Goal: Task Accomplishment & Management: Use online tool/utility

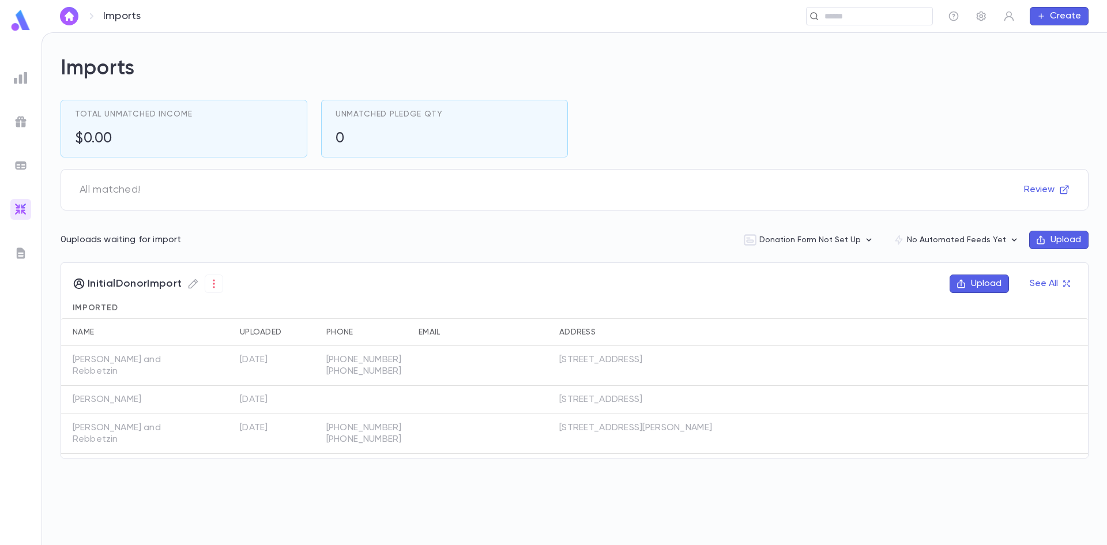
click at [27, 78] on img at bounding box center [21, 78] width 14 height 14
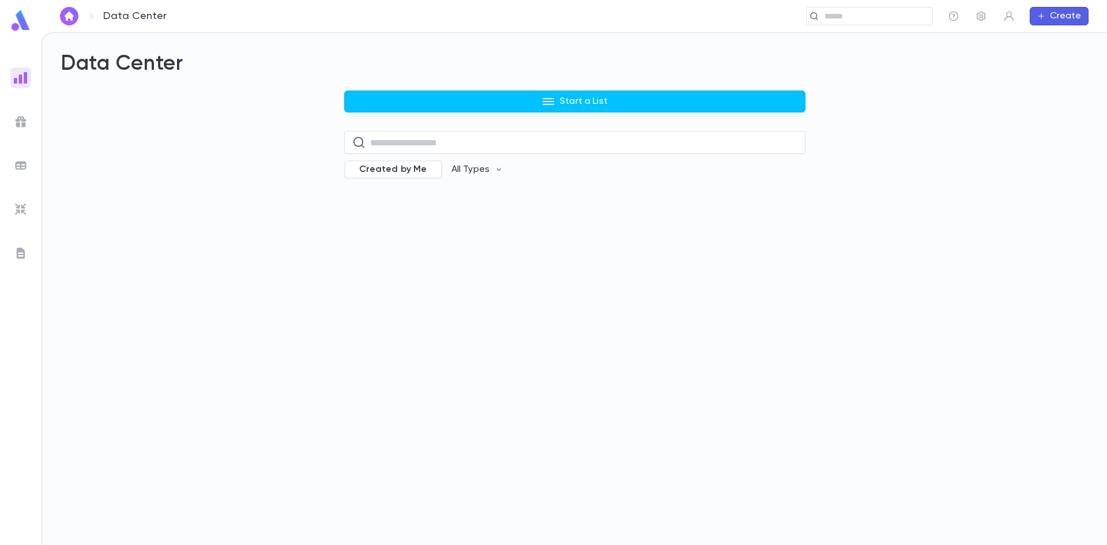
click at [692, 101] on button "Start a List" at bounding box center [574, 102] width 461 height 22
click at [911, 180] on div at bounding box center [553, 272] width 1107 height 545
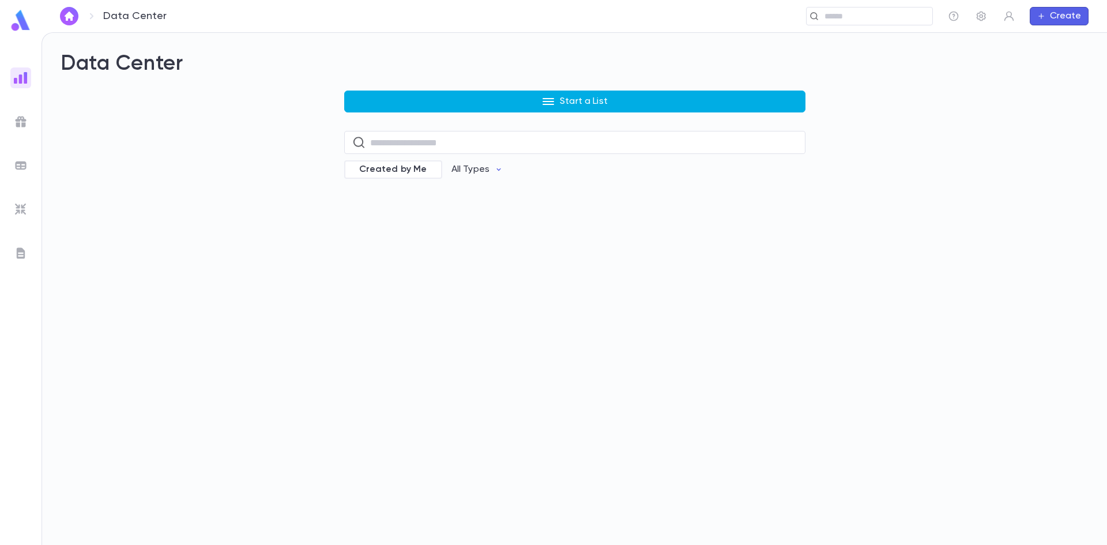
click at [536, 97] on button "Start a List" at bounding box center [574, 102] width 461 height 22
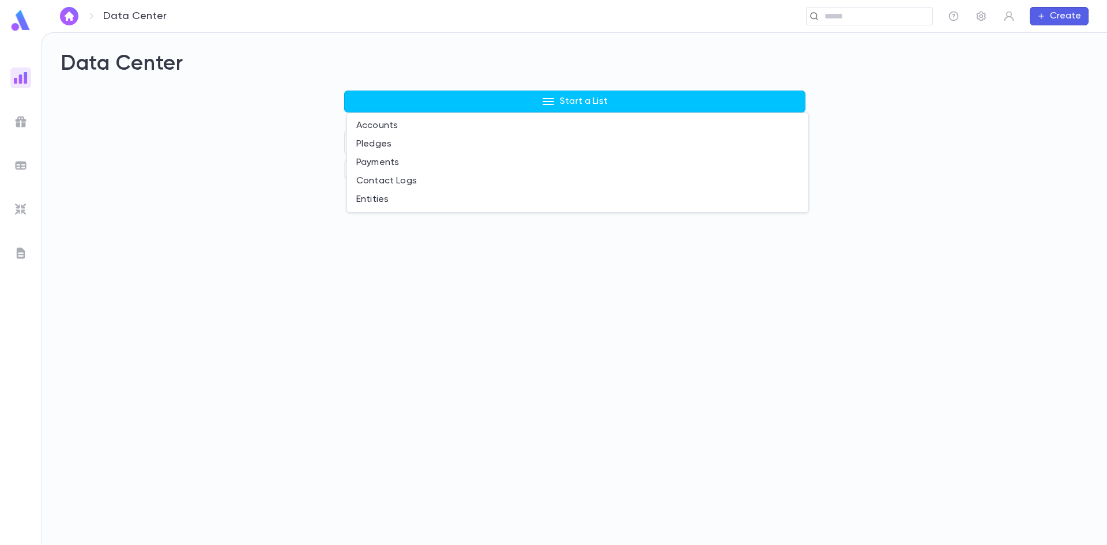
click at [414, 21] on div at bounding box center [553, 272] width 1107 height 545
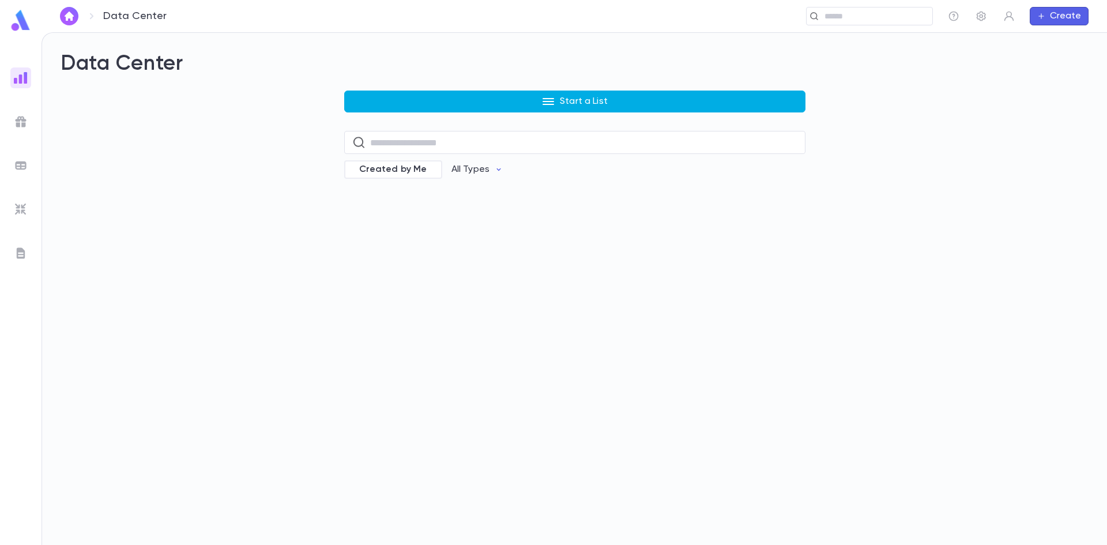
click at [547, 102] on icon "button" at bounding box center [549, 101] width 12 height 7
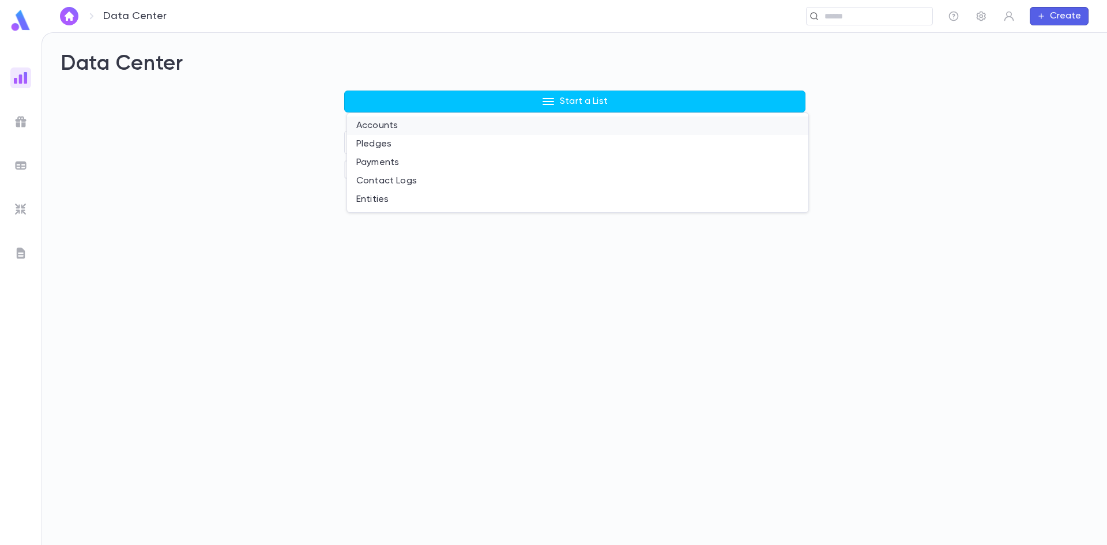
click at [382, 126] on li "Accounts" at bounding box center [577, 126] width 461 height 18
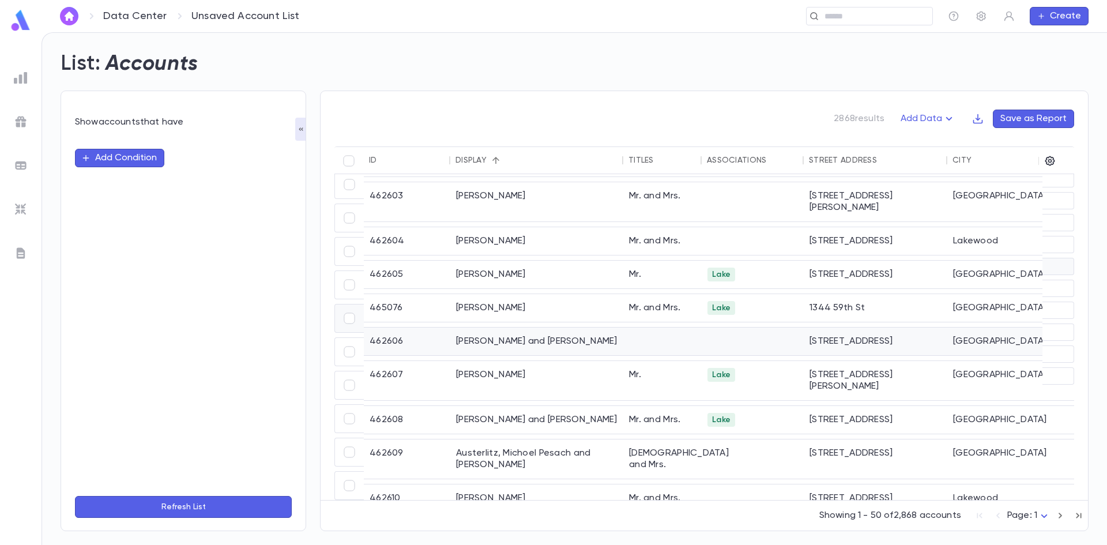
scroll to position [1374, 0]
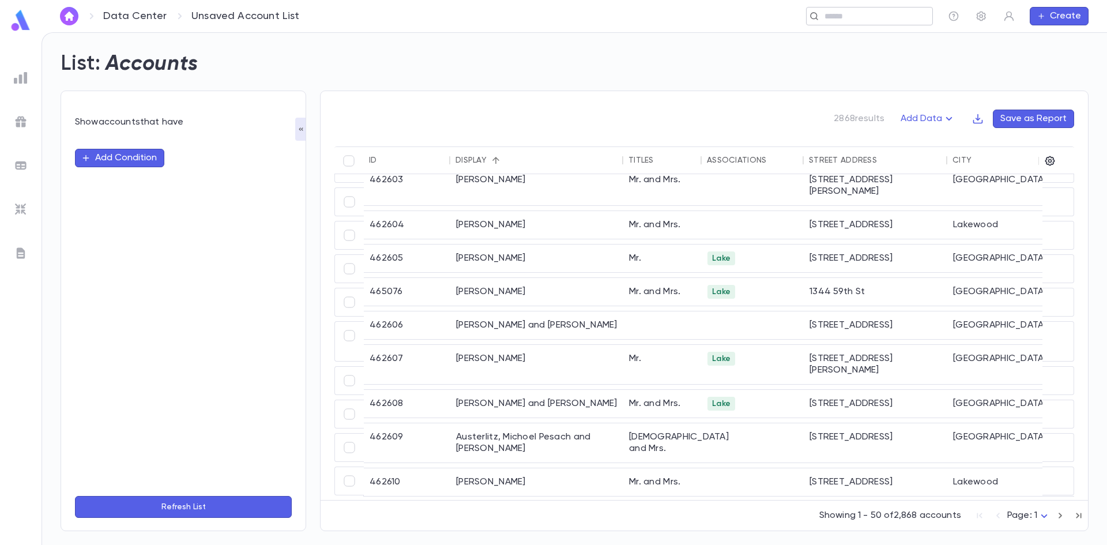
click at [866, 19] on input "text" at bounding box center [874, 16] width 107 height 11
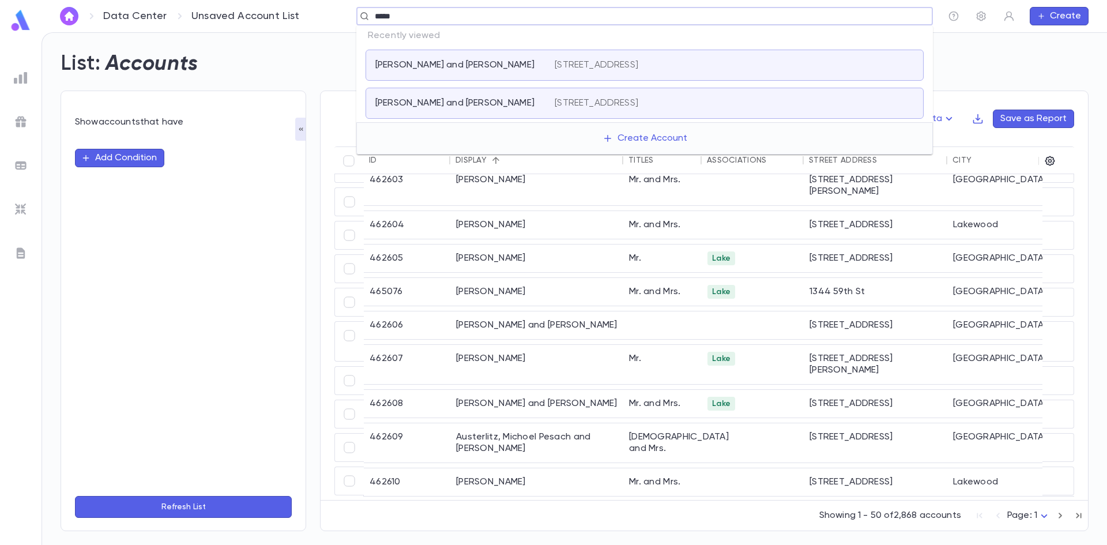
type input "******"
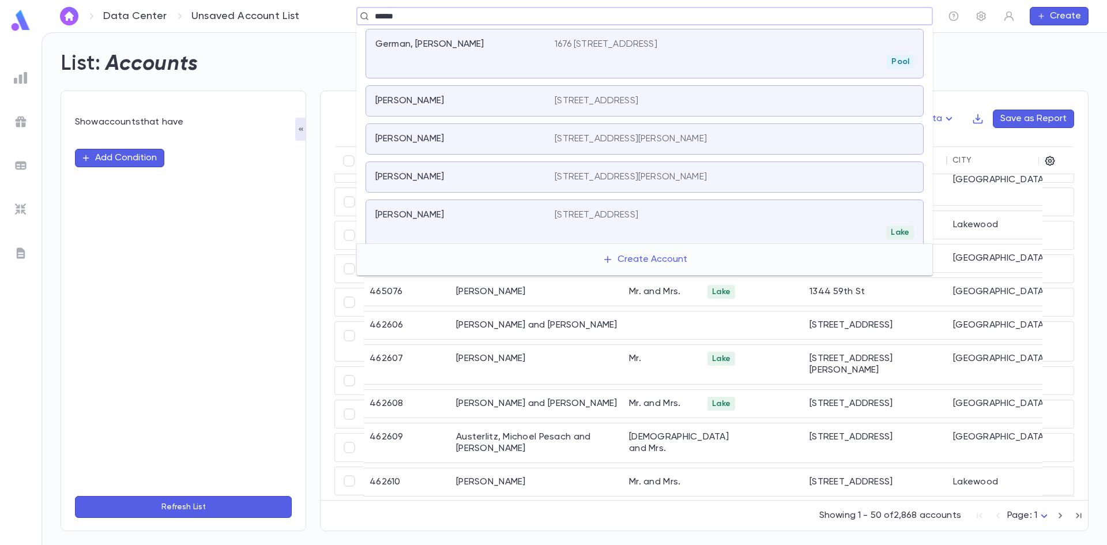
click at [606, 67] on div "Pool" at bounding box center [734, 62] width 359 height 14
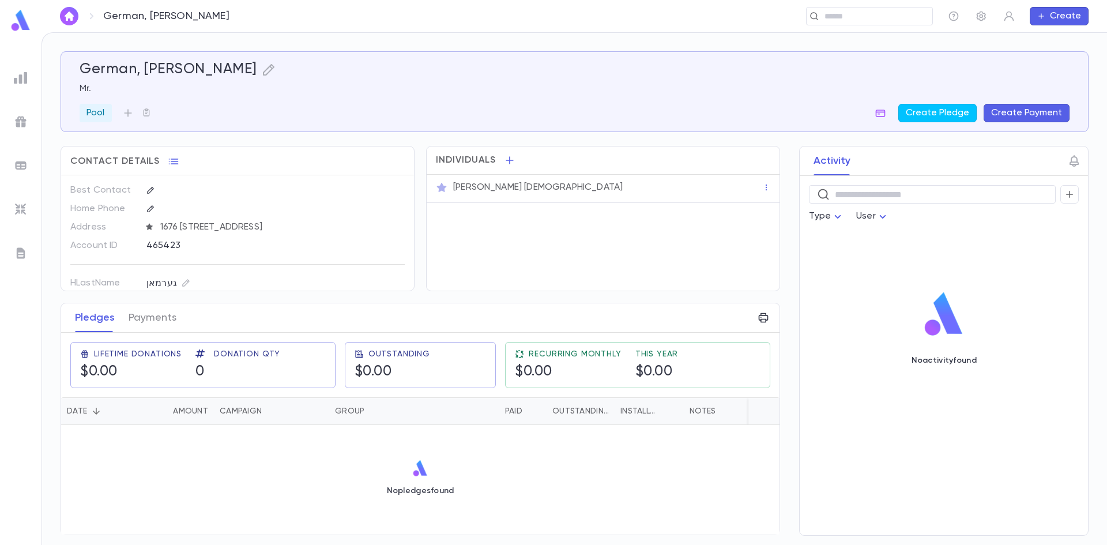
click at [608, 0] on div "German, Ben Zion ​ Create" at bounding box center [575, 16] width 1066 height 32
click at [841, 18] on input "text" at bounding box center [865, 16] width 89 height 11
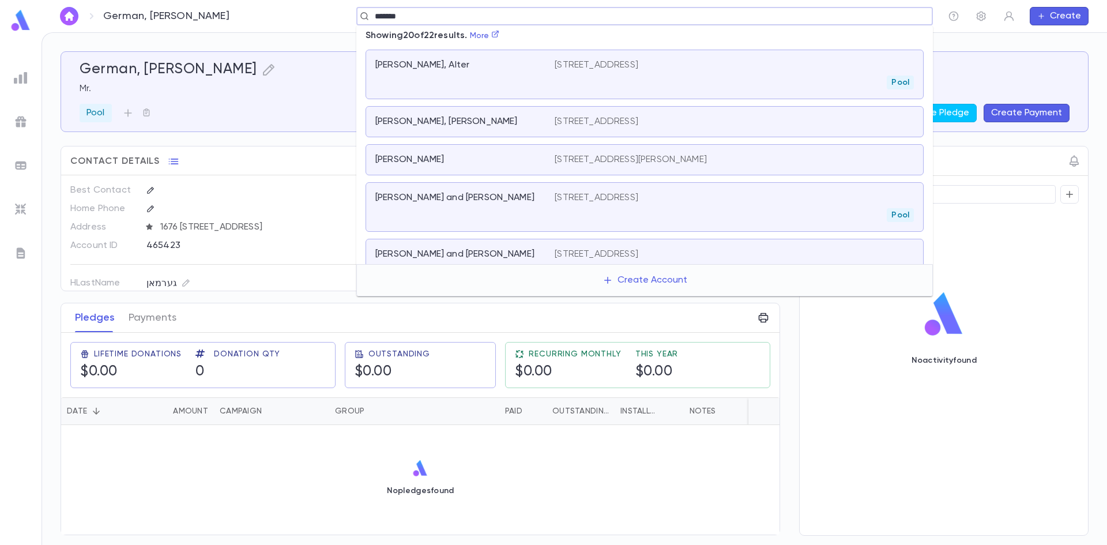
drag, startPoint x: 412, startPoint y: 17, endPoint x: 228, endPoint y: 1, distance: 185.3
click at [228, 1] on div "German, Ben Zion ******* ​ Create" at bounding box center [575, 16] width 1066 height 32
type input "**********"
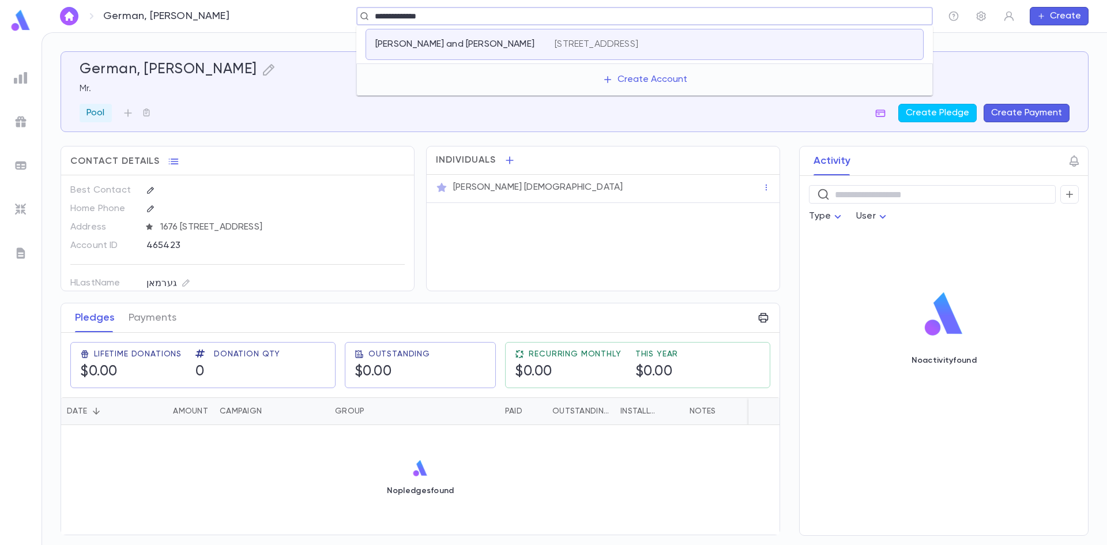
click at [550, 44] on div "Halpert, Nochum and Chana Esther" at bounding box center [464, 45] width 179 height 12
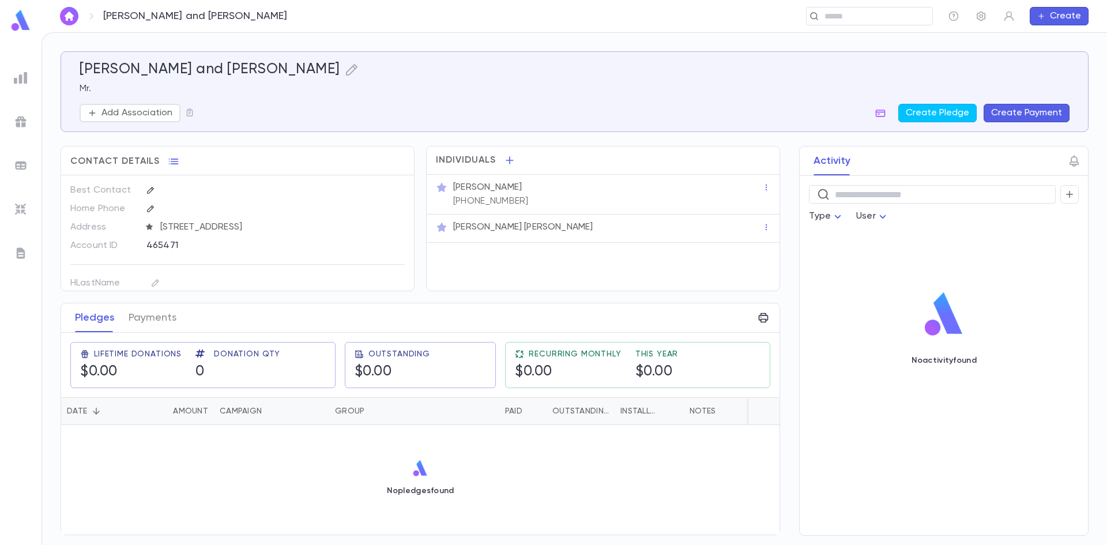
click at [27, 84] on img at bounding box center [21, 78] width 14 height 14
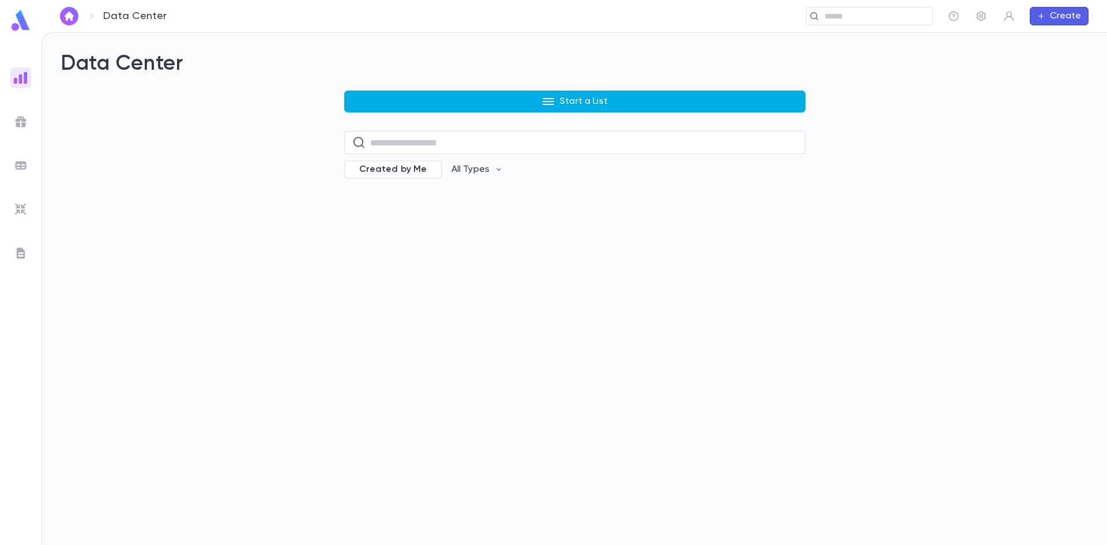
click at [584, 102] on p "Start a List" at bounding box center [584, 102] width 48 height 12
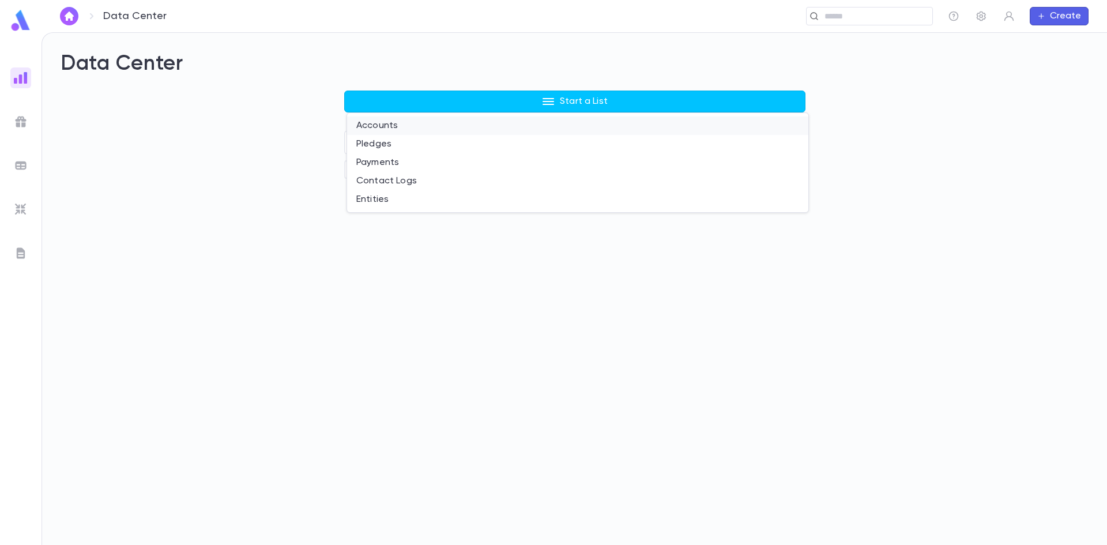
click at [419, 129] on li "Accounts" at bounding box center [577, 126] width 461 height 18
